Goal: Information Seeking & Learning: Learn about a topic

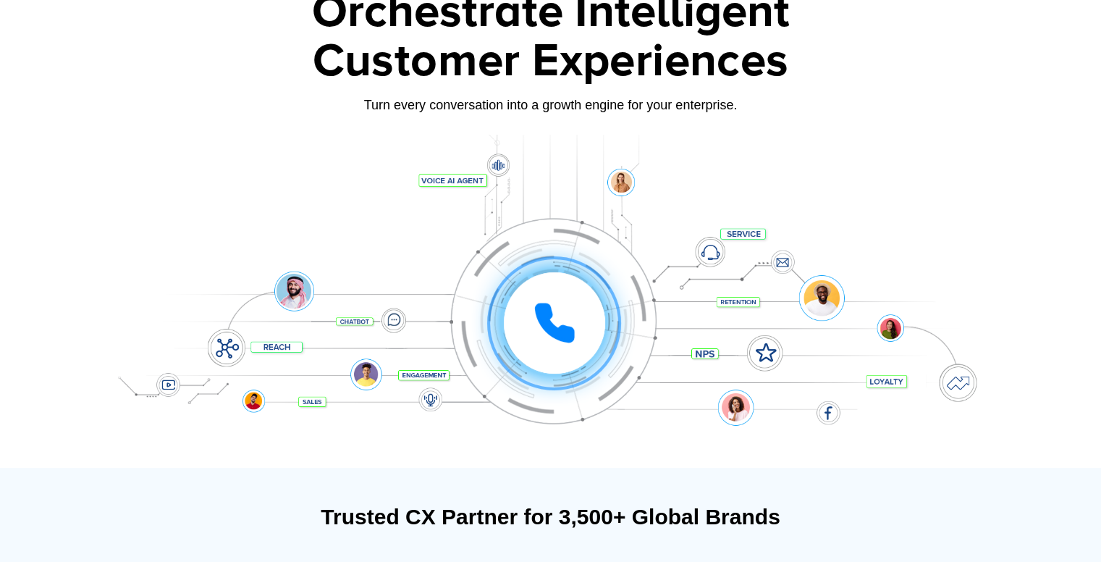
scroll to position [104, 0]
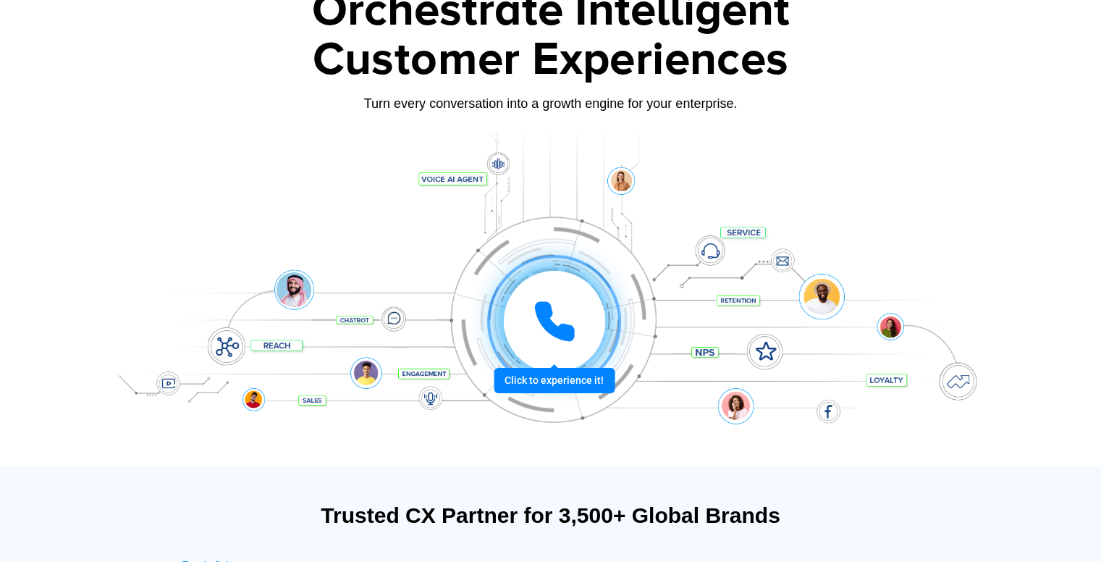
click at [550, 329] on icon at bounding box center [554, 321] width 36 height 36
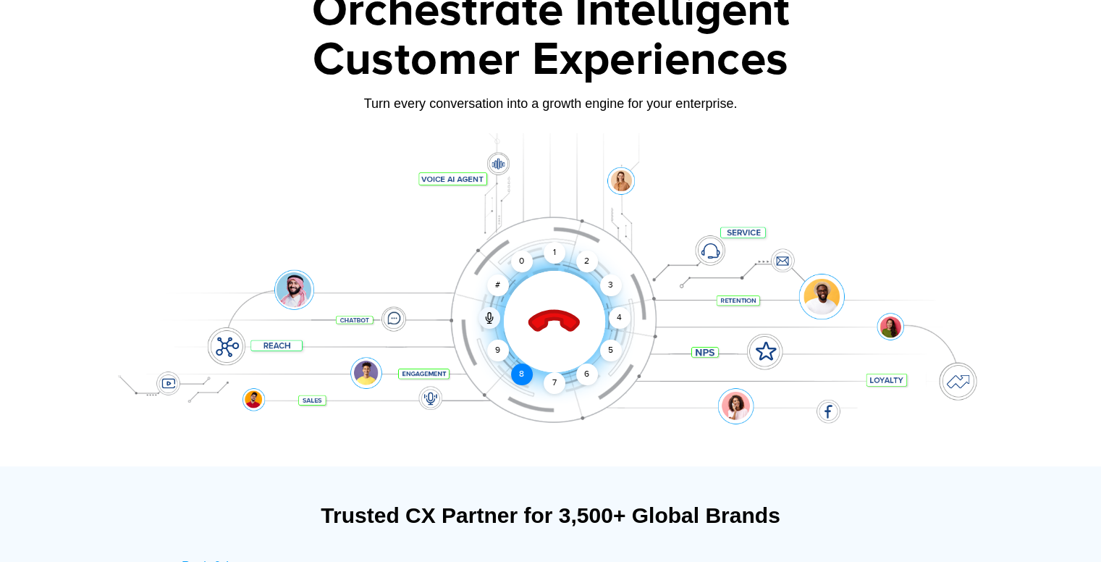
click at [515, 367] on div "8" at bounding box center [522, 374] width 22 height 22
click at [619, 319] on div "4" at bounding box center [620, 318] width 22 height 22
click at [605, 287] on div "3" at bounding box center [610, 285] width 22 height 22
click at [572, 254] on div "Click to end call Call connected 1 2 3 4 5 6 7 8 9 # 0" at bounding box center [550, 292] width 905 height 246
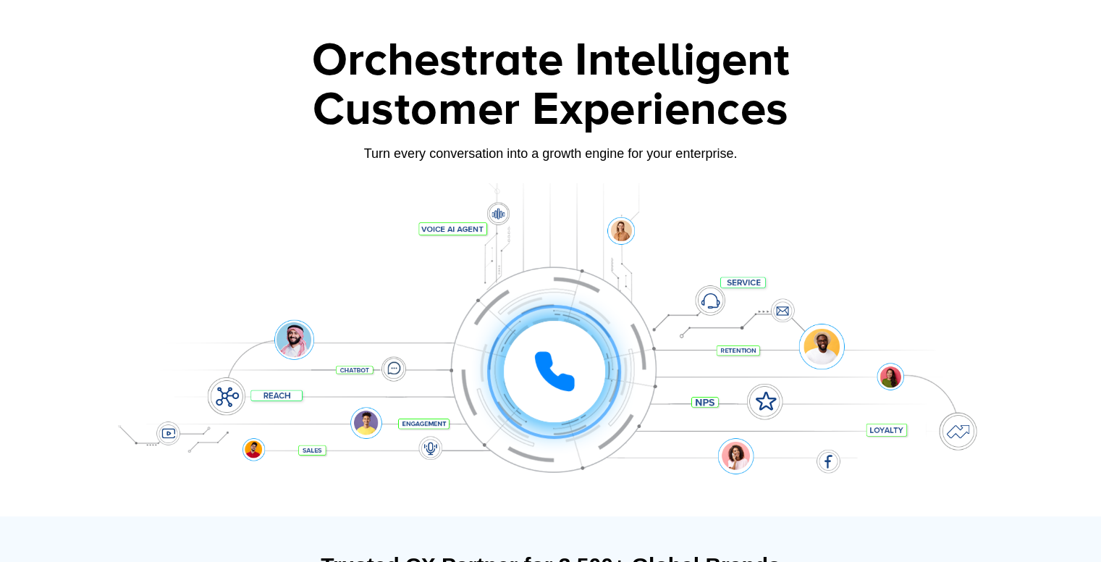
scroll to position [0, 0]
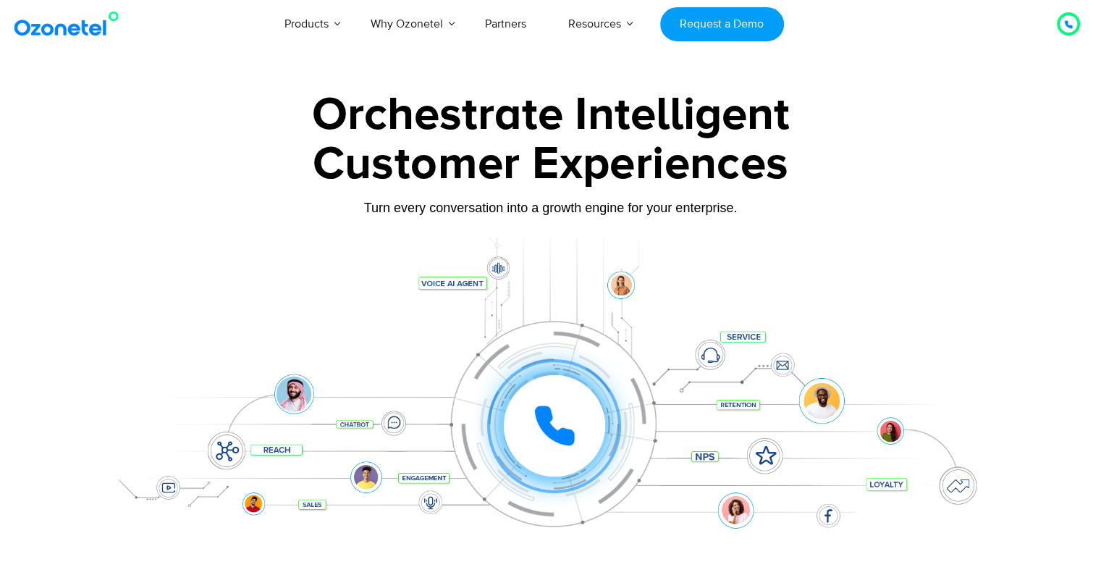
click at [46, 29] on img at bounding box center [69, 24] width 117 height 26
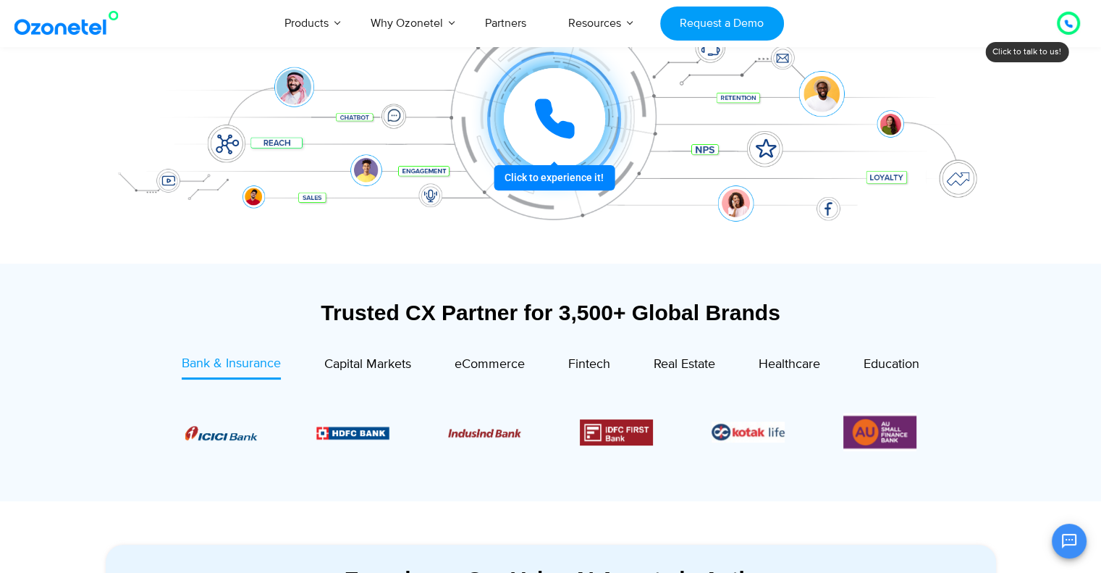
scroll to position [307, 0]
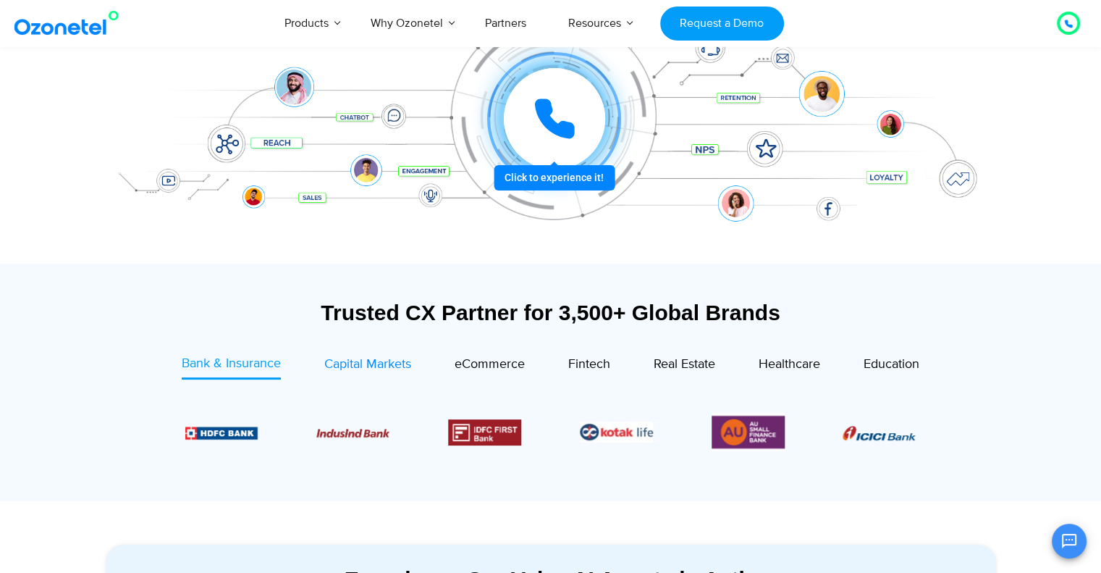
click at [387, 363] on span "Capital Markets" at bounding box center [367, 364] width 87 height 16
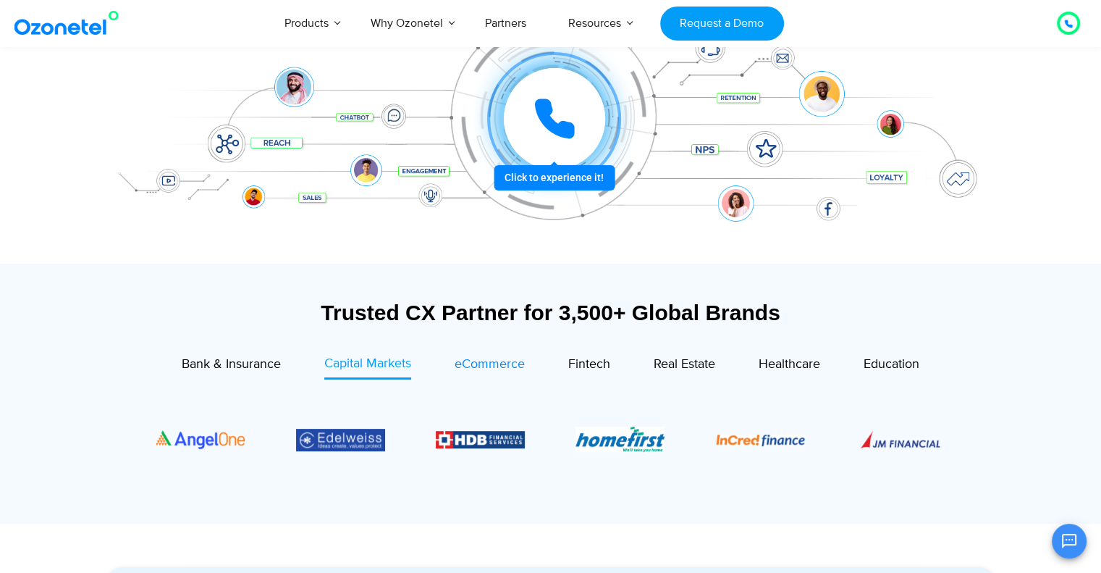
click at [472, 355] on div "eCommerce" at bounding box center [490, 365] width 70 height 20
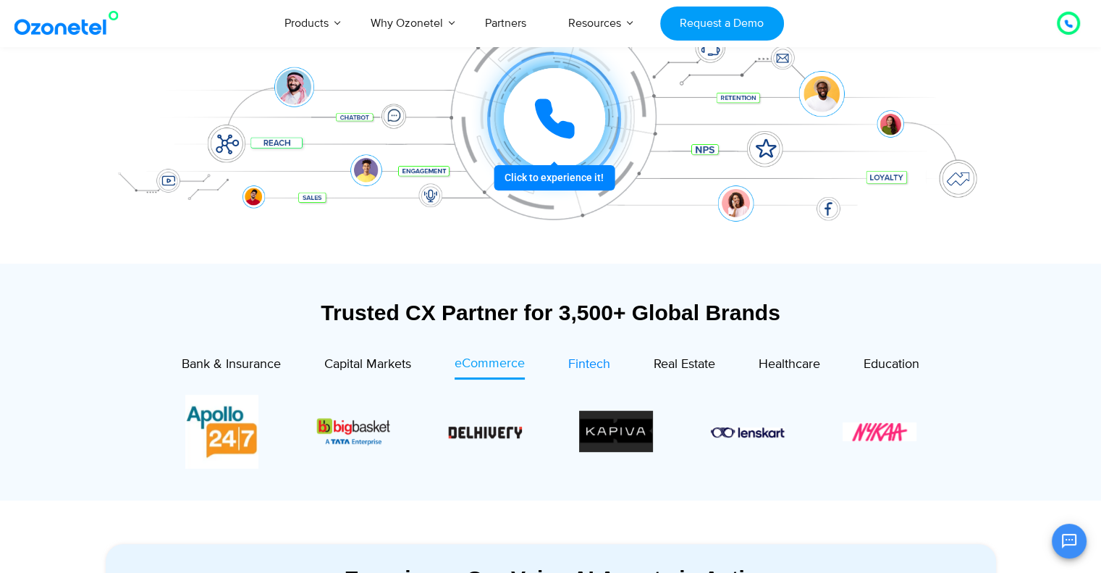
click at [572, 355] on div "Fintech" at bounding box center [589, 365] width 42 height 20
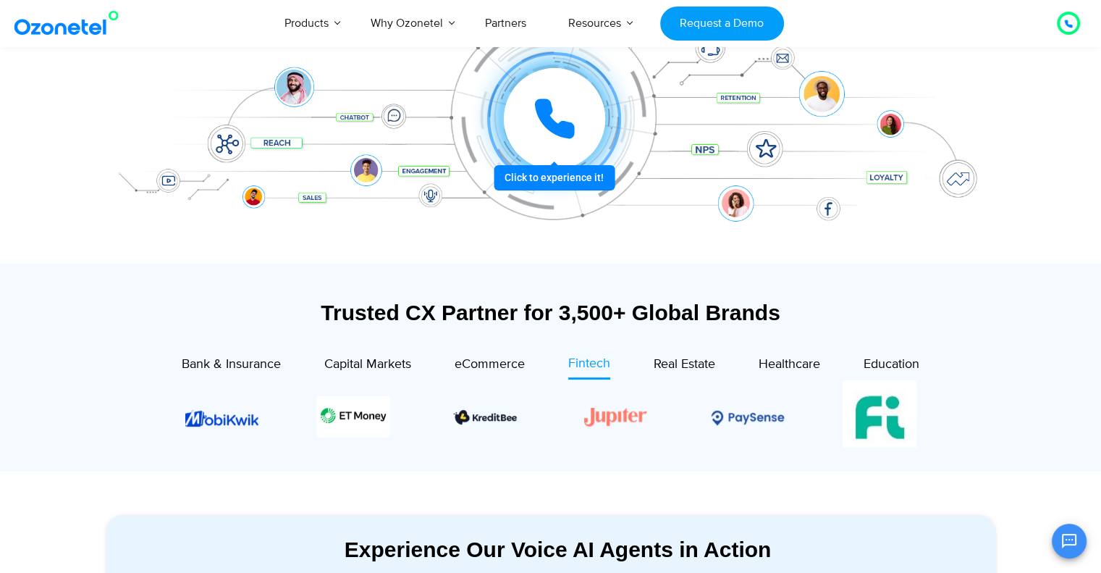
click at [646, 357] on div "Real Estate" at bounding box center [662, 366] width 105 height 25
click at [683, 361] on span "Real Estate" at bounding box center [685, 364] width 62 height 16
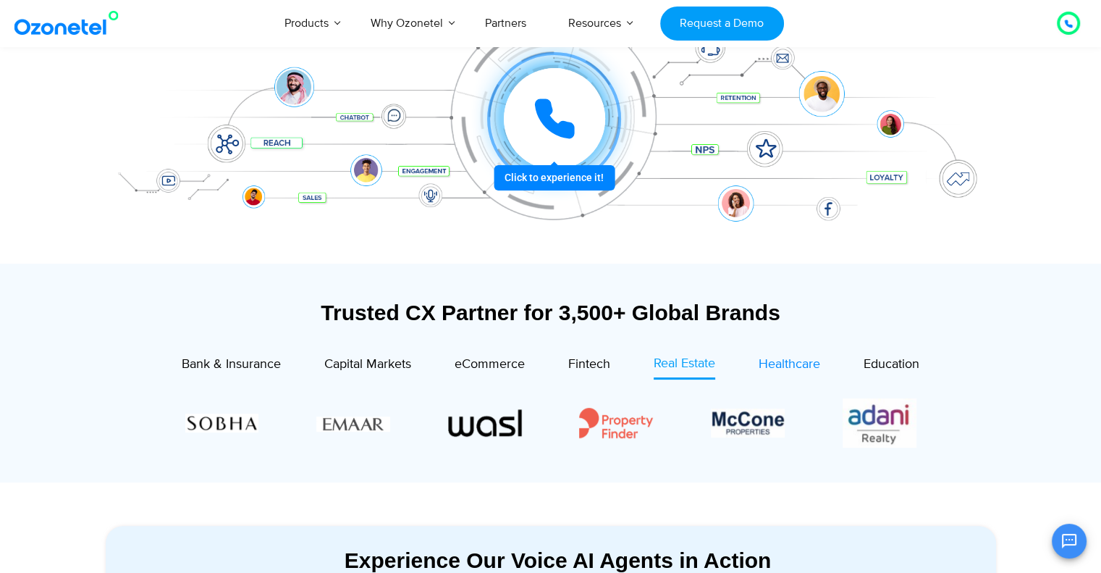
click at [780, 357] on span "Healthcare" at bounding box center [790, 364] width 62 height 16
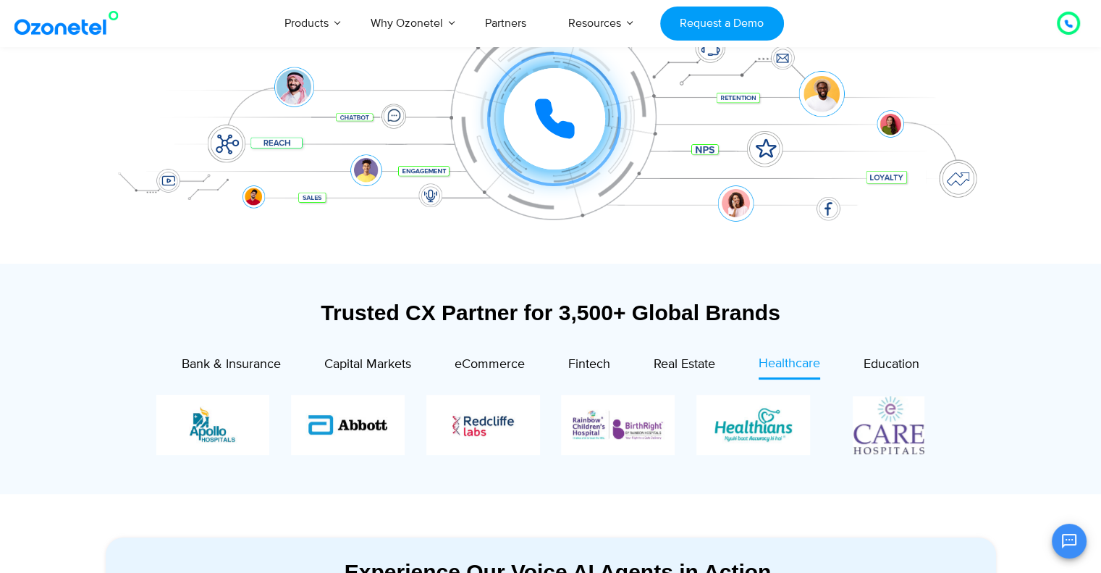
click at [861, 354] on div "Education" at bounding box center [869, 366] width 99 height 25
click at [877, 358] on span "Education" at bounding box center [892, 364] width 56 height 16
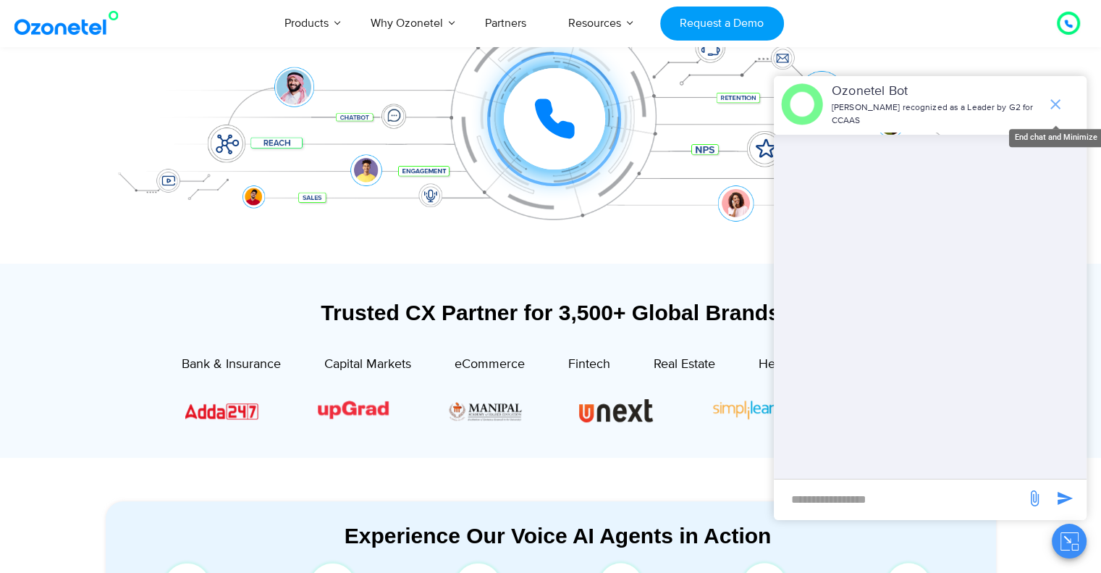
click at [1052, 104] on icon "end chat or minimize" at bounding box center [1055, 104] width 17 height 17
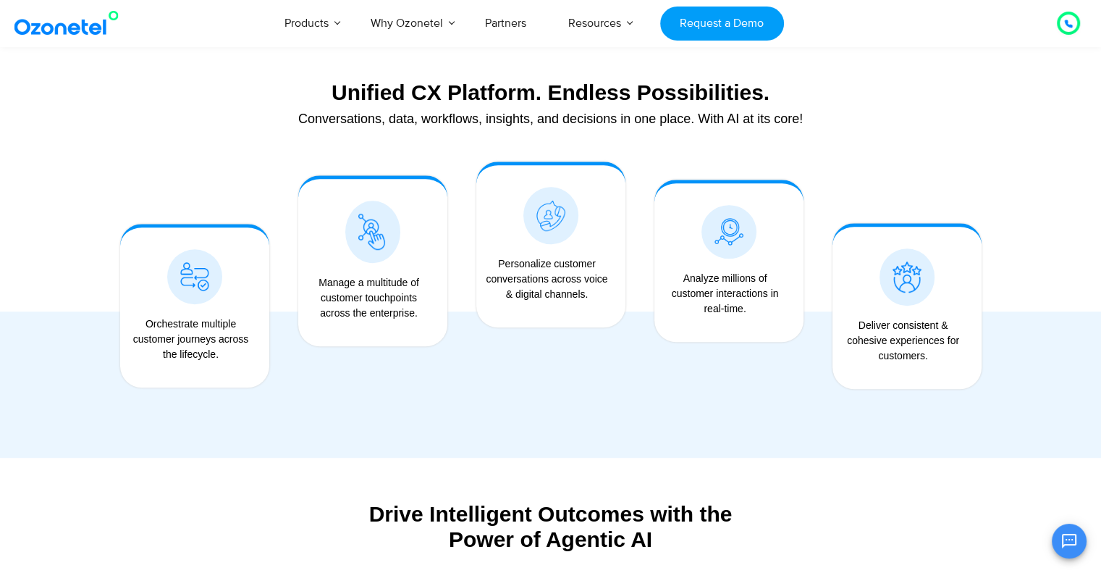
scroll to position [1080, 0]
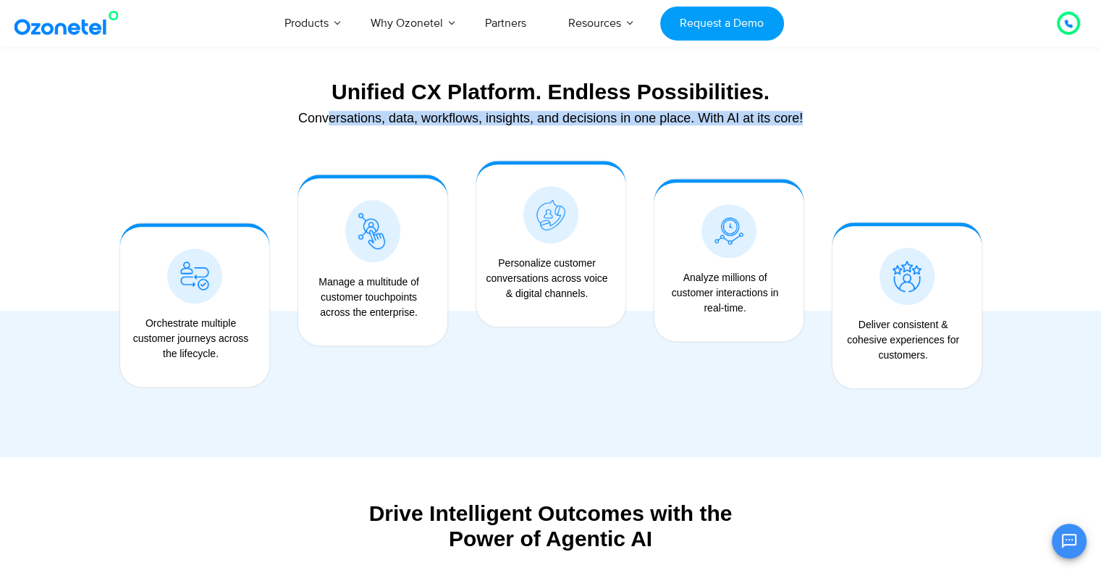
drag, startPoint x: 327, startPoint y: 117, endPoint x: 1006, endPoint y: 136, distance: 679.2
click at [1006, 136] on div "Unified CX Platform. Endless Possibilities. Conversations, data, workflows, ins…" at bounding box center [551, 250] width 927 height 414
drag, startPoint x: 140, startPoint y: 325, endPoint x: 269, endPoint y: 353, distance: 131.8
click at [269, 353] on div "Orchestrate multiple customer journeys across the lifecycle." at bounding box center [194, 305] width 149 height 164
drag, startPoint x: 337, startPoint y: 271, endPoint x: 433, endPoint y: 315, distance: 105.9
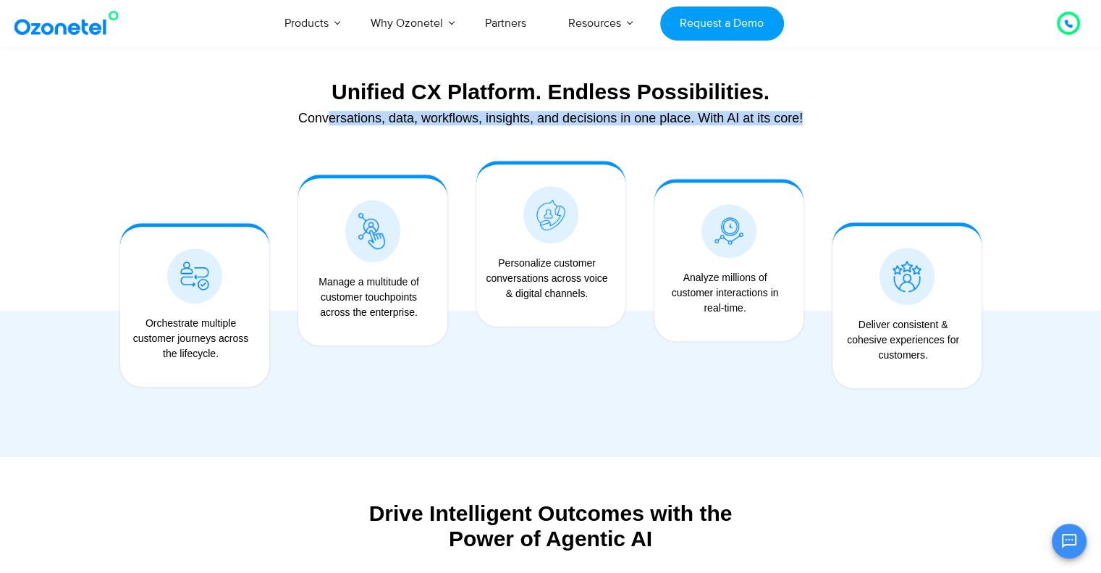
click at [433, 315] on div "Manage a multitude of customer touchpoints across the enterprise." at bounding box center [372, 302] width 135 height 71
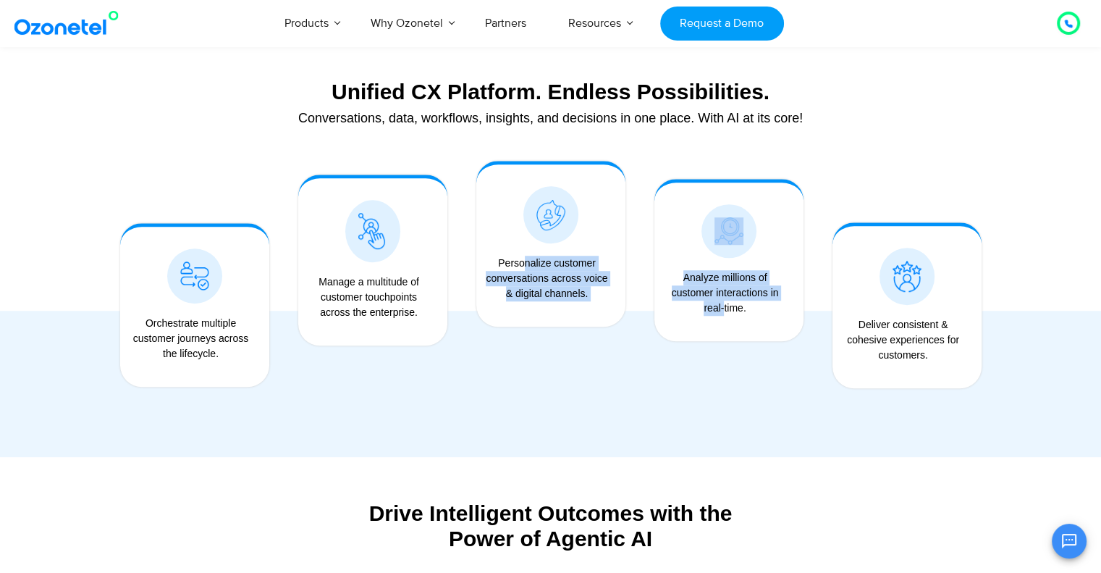
drag, startPoint x: 494, startPoint y: 254, endPoint x: 659, endPoint y: 308, distance: 174.4
click at [659, 308] on div "Orchestrate multiple customer journeys across the lifecycle. Manage a multitude…" at bounding box center [551, 287] width 890 height 282
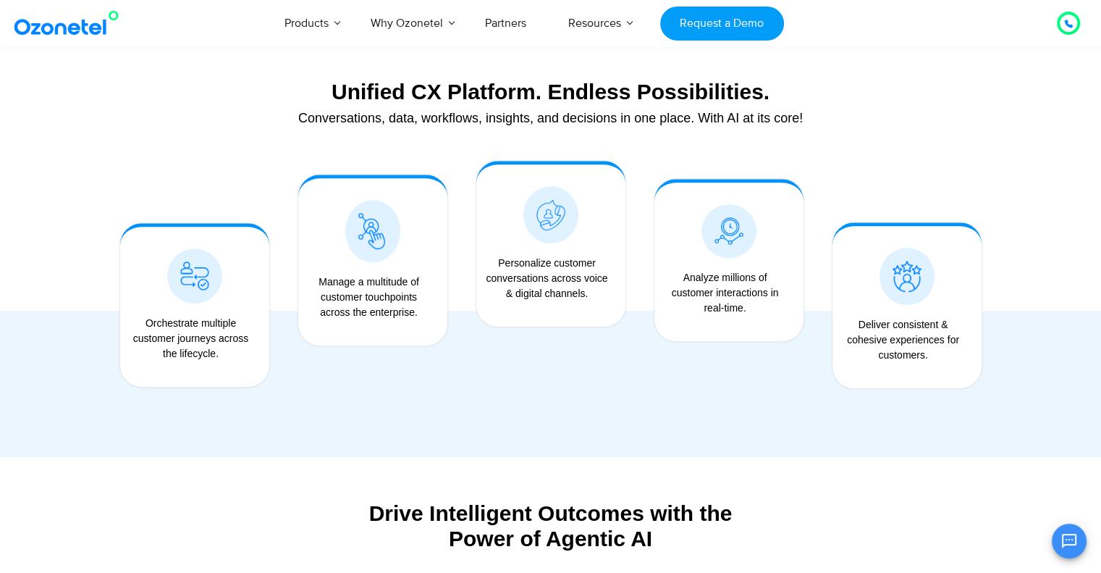
click at [925, 337] on div "Deliver consistent & cohesive experiences for customers." at bounding box center [903, 340] width 127 height 46
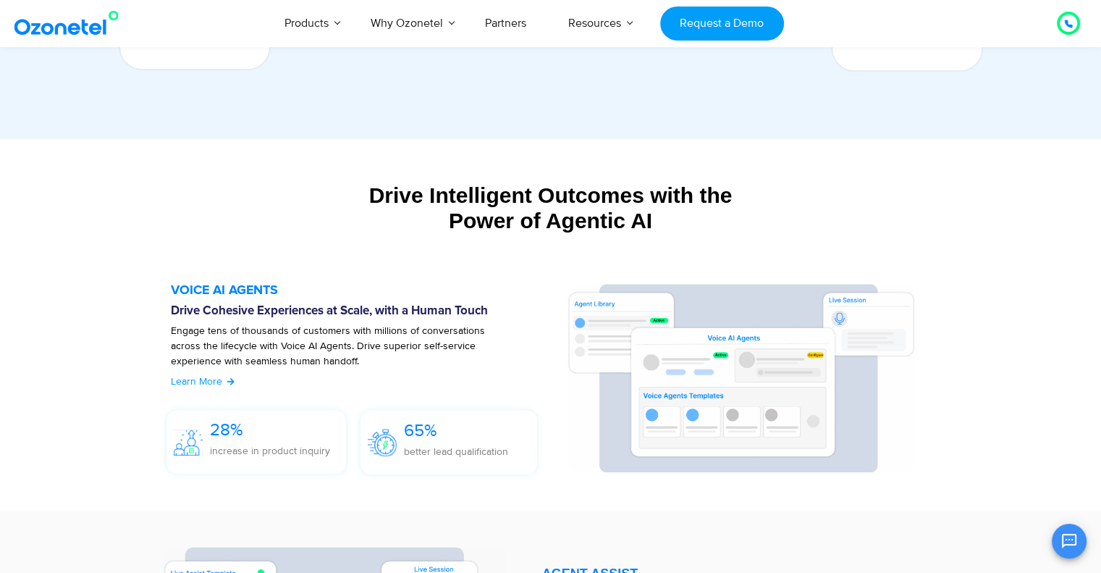
scroll to position [1416, 0]
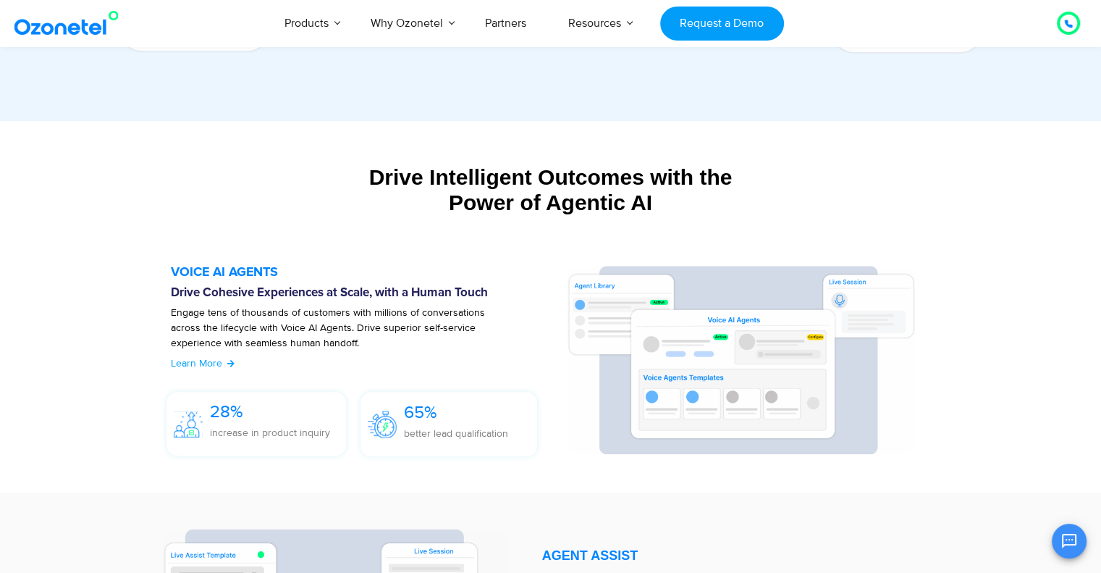
drag, startPoint x: 372, startPoint y: 165, endPoint x: 843, endPoint y: 227, distance: 475.2
click at [843, 227] on div "Drive Intelligent Outcomes with the Power of Agentic AI Build and deploy your o…" at bounding box center [550, 197] width 905 height 80
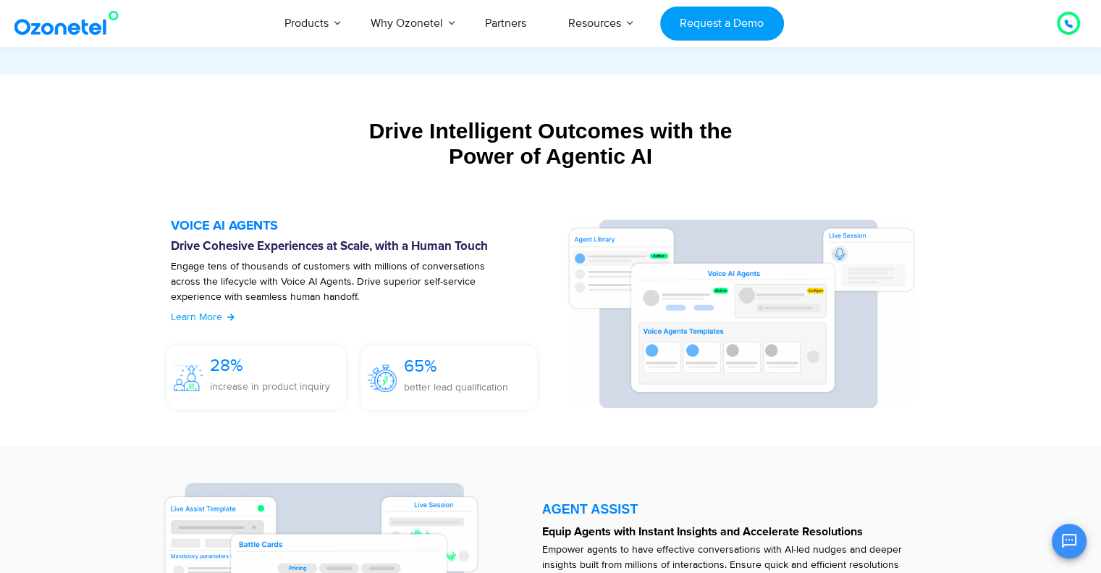
scroll to position [1462, 0]
drag, startPoint x: 370, startPoint y: 132, endPoint x: 708, endPoint y: 164, distance: 339.6
click at [708, 164] on div "Drive Intelligent Outcomes with the Power of Agentic AI" at bounding box center [551, 143] width 890 height 51
